Goal: Information Seeking & Learning: Learn about a topic

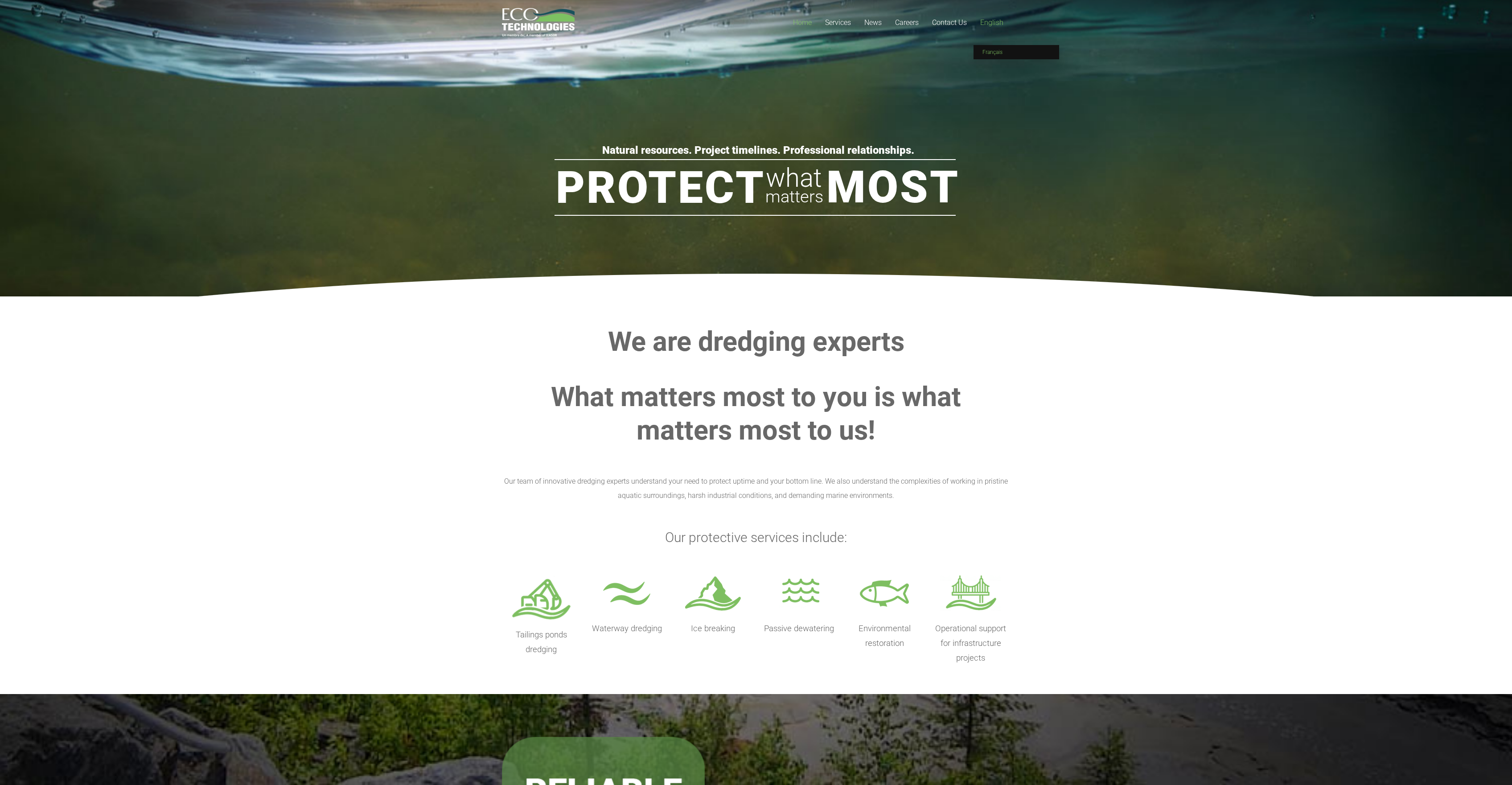
click at [997, 51] on span "Français" at bounding box center [992, 52] width 20 height 6
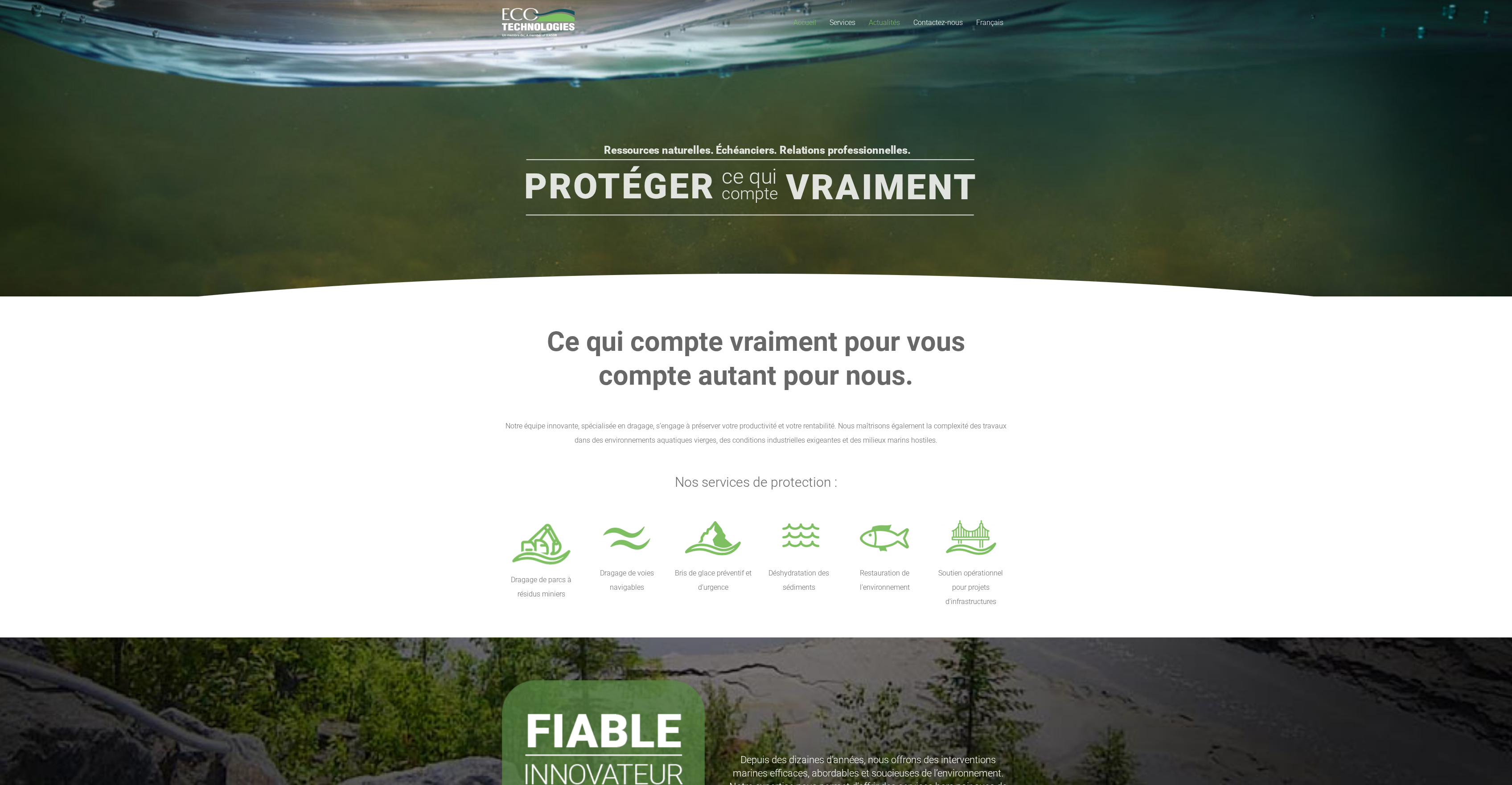
click at [893, 22] on span "Actualités" at bounding box center [884, 23] width 31 height 9
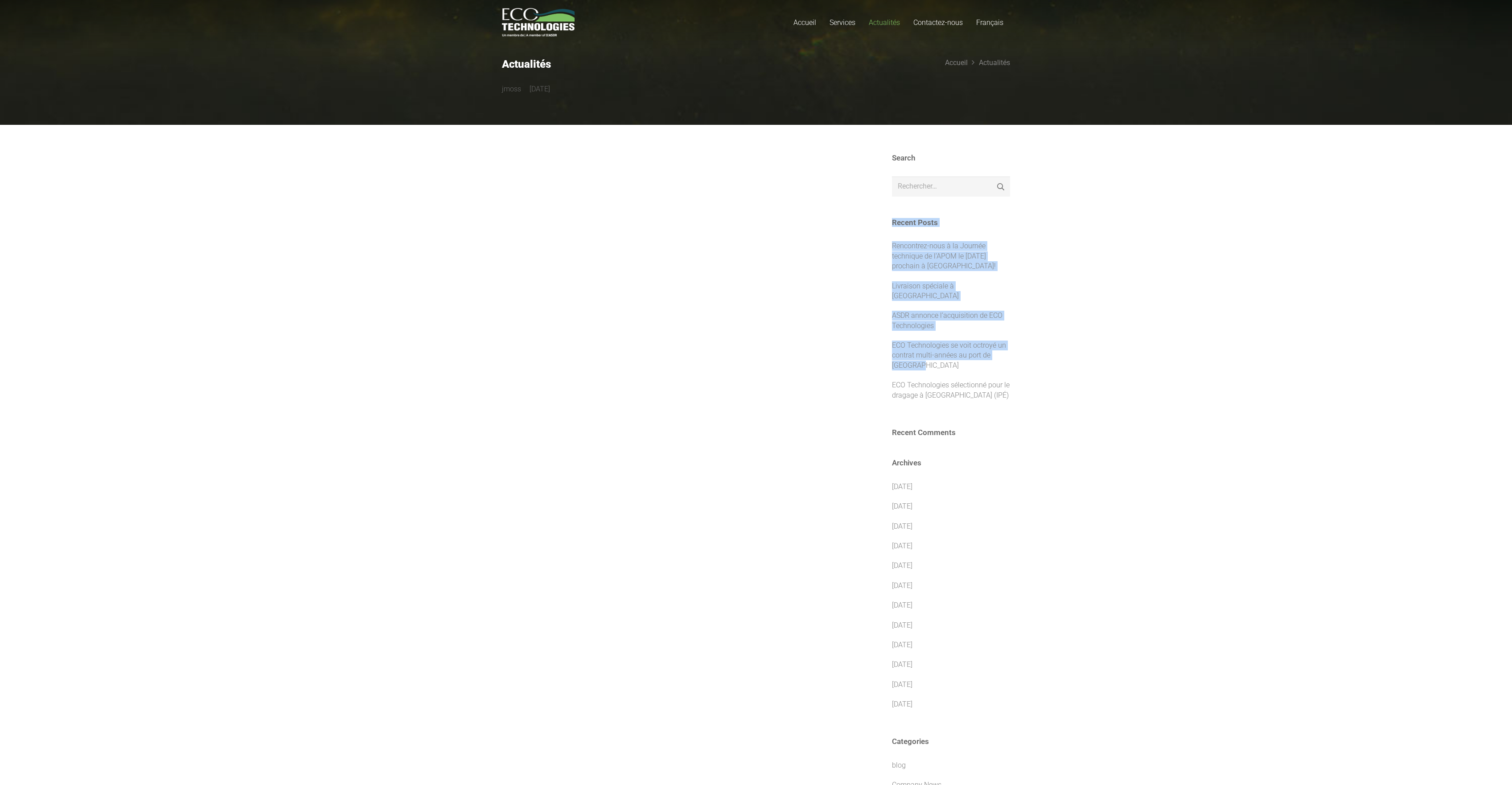
drag, startPoint x: 488, startPoint y: 45, endPoint x: 1044, endPoint y: 374, distance: 646.0
click at [1031, 367] on div "Accueil Services Dragage de parcs à résidus miniers Dragage de voies navigables…" at bounding box center [756, 432] width 1512 height 864
click at [1210, 245] on section "Search Rechercher : Rechercher Recent Posts Rencontrez-nous à la Journée techni…" at bounding box center [756, 494] width 1512 height 740
click at [915, 245] on link "Rencontrez-nous à la Journée technique de l’APOM le 11 septembre prochain à Sha…" at bounding box center [944, 255] width 104 height 29
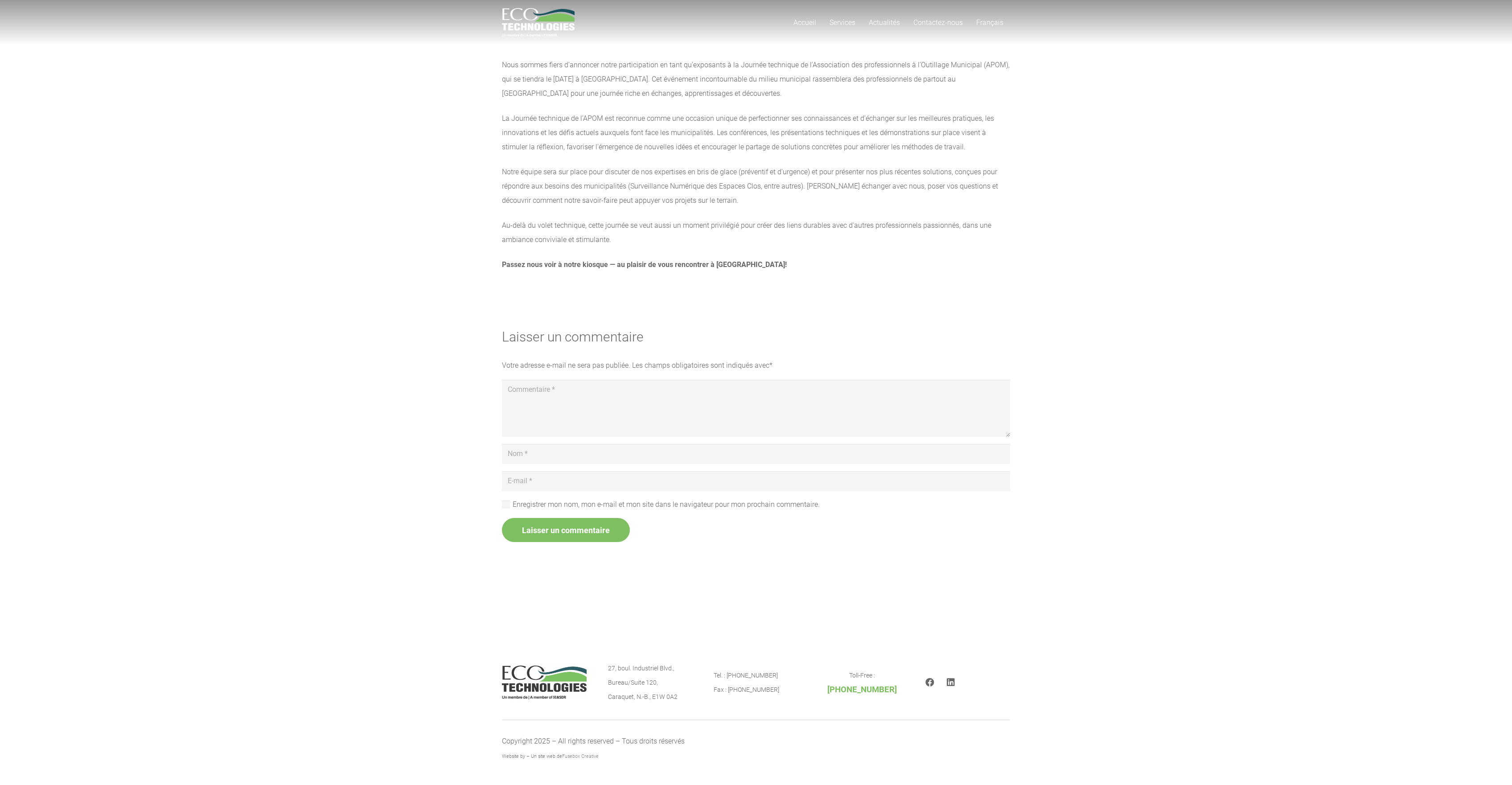
click at [344, 379] on section "Laisser un commentaire Annuler la réponse Votre adresse e-mail ne sera pas publ…" at bounding box center [756, 435] width 1512 height 270
click at [404, 581] on div "Accueil Services Dragage de parcs à résidus miniers Dragage de voies navigables…" at bounding box center [756, 316] width 1512 height 633
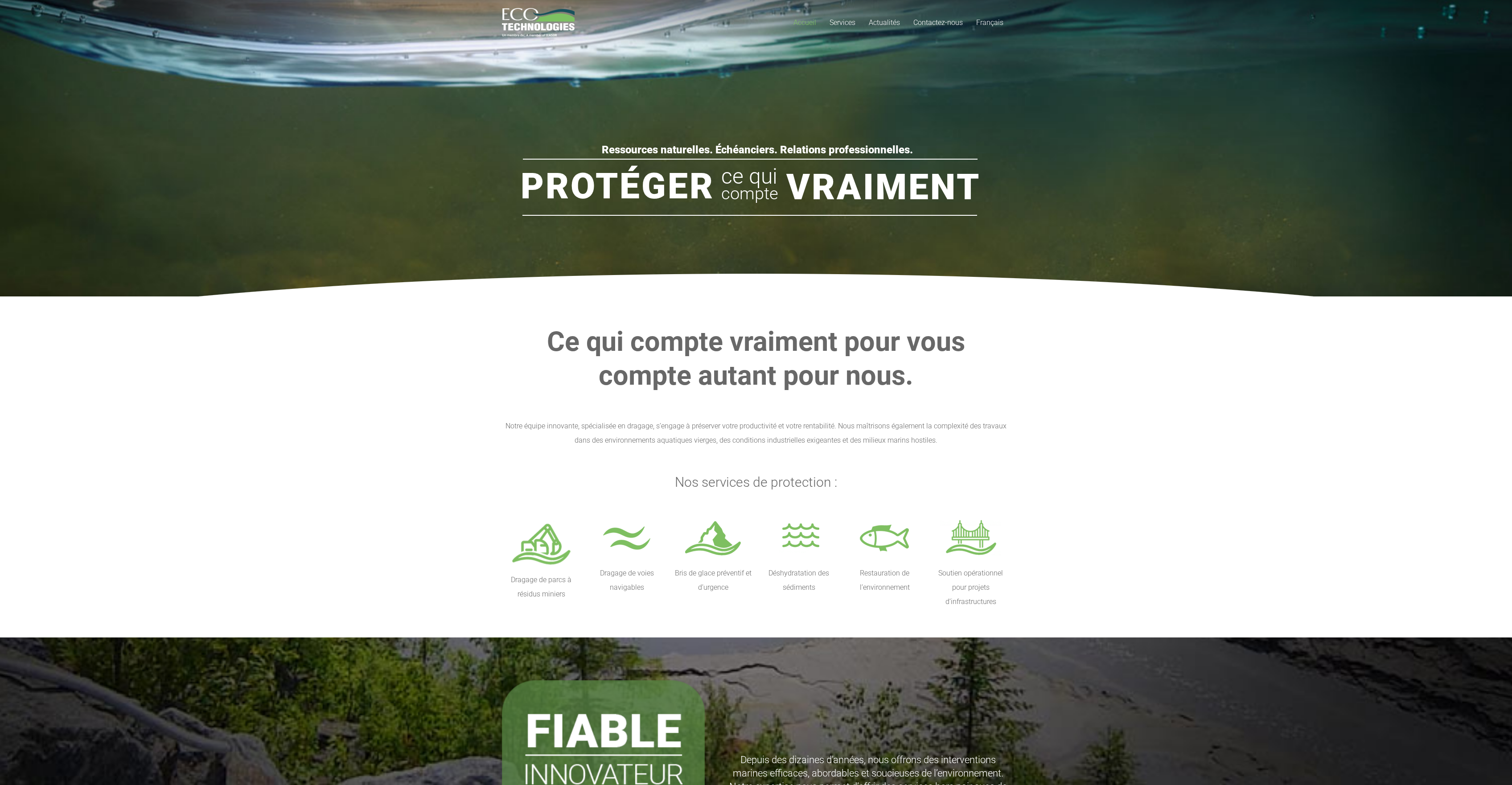
drag, startPoint x: 459, startPoint y: 169, endPoint x: 1186, endPoint y: 245, distance: 731.0
click at [1157, 244] on rs-slide "Protéger Vraiment ce qui compte Ressources naturelles. Échéanciers. Relations p…" at bounding box center [756, 140] width 1512 height 312
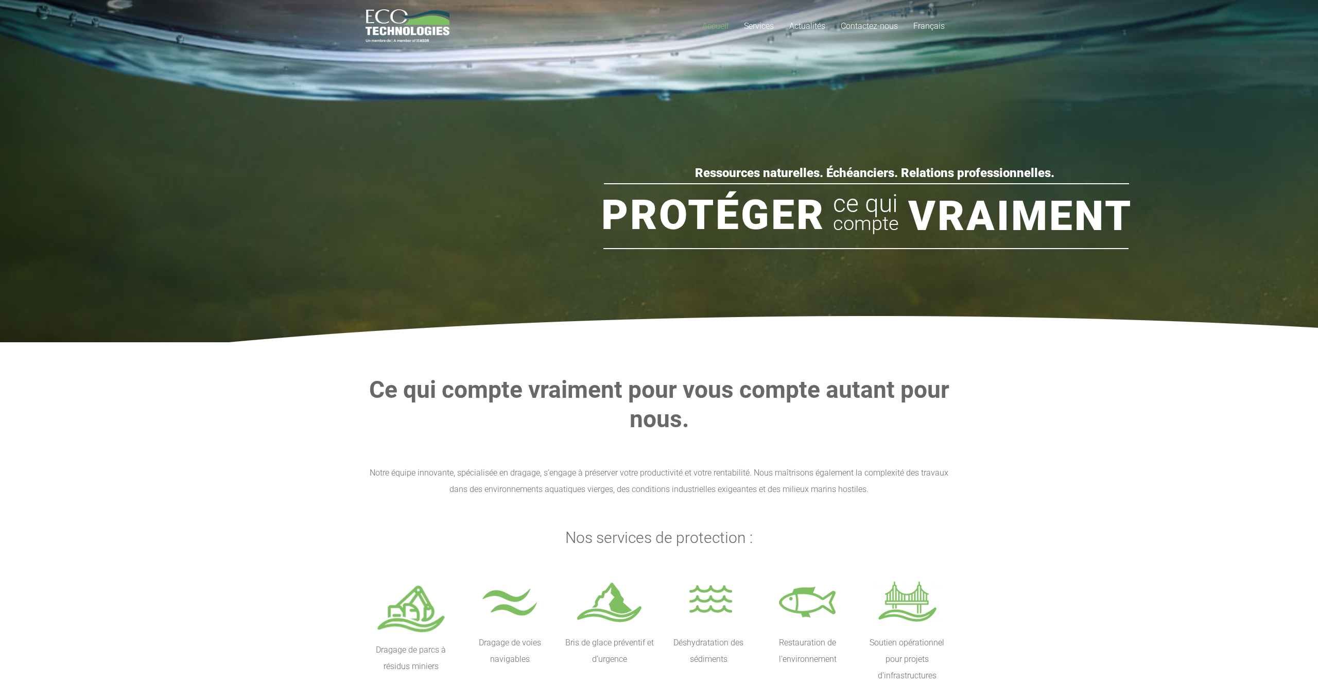
click at [999, 347] on section "Ce qui compte vraiment pour vous compte autant pour nous. Notre équipe innovant…" at bounding box center [659, 529] width 1318 height 375
